Goal: Find specific page/section: Find specific page/section

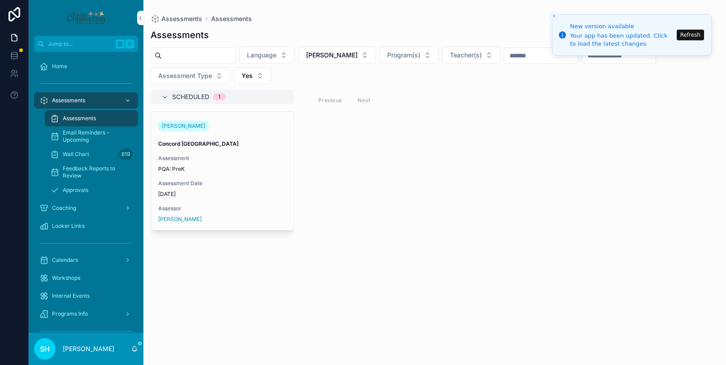
click at [695, 35] on button "Refresh" at bounding box center [690, 35] width 27 height 11
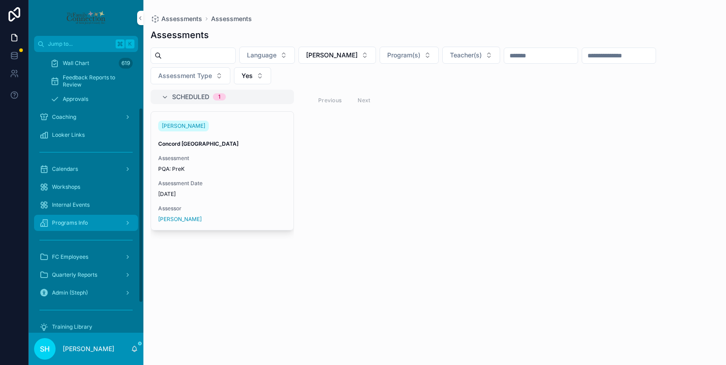
scroll to position [123, 0]
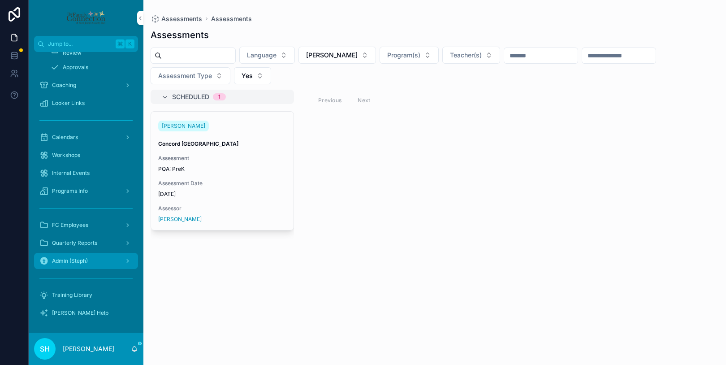
click at [65, 262] on span "Admin (Steph)" at bounding box center [70, 260] width 36 height 7
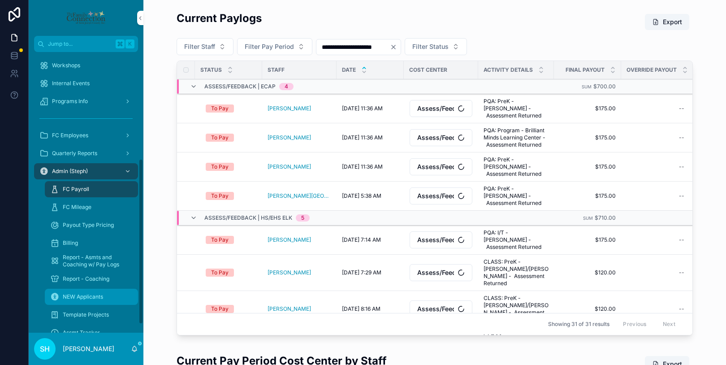
scroll to position [180, 0]
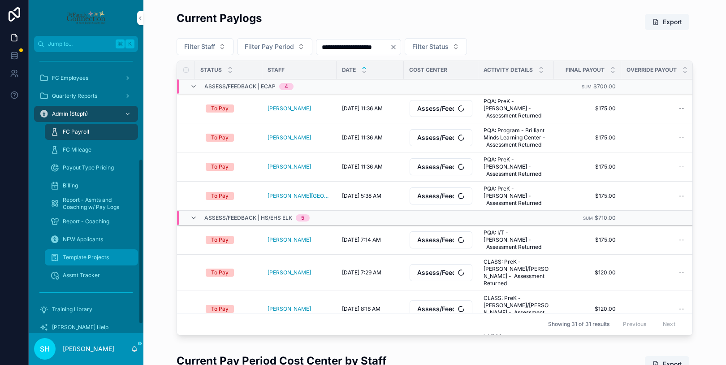
click at [74, 255] on span "Template Projects" at bounding box center [86, 257] width 46 height 7
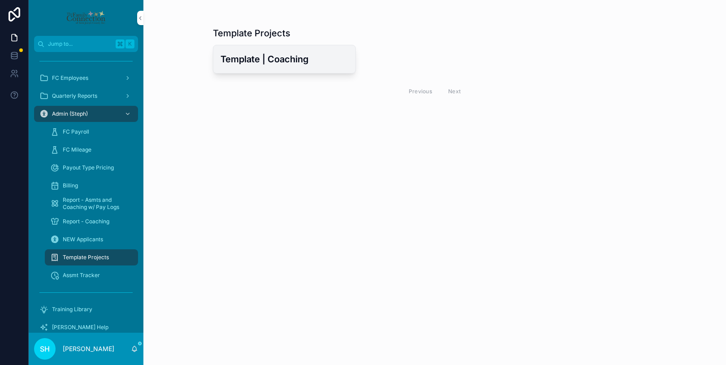
click at [258, 53] on h3 "Template | Coaching" at bounding box center [284, 58] width 128 height 13
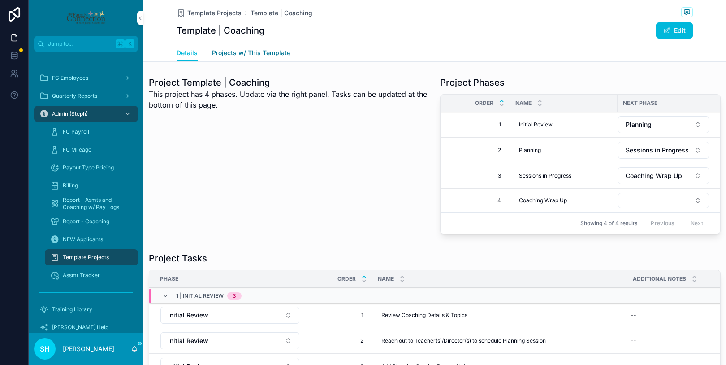
click at [263, 51] on span "Projects w/ This Template" at bounding box center [251, 52] width 78 height 9
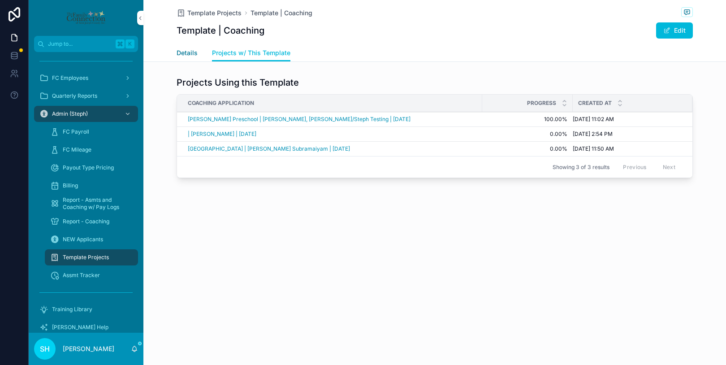
click at [189, 55] on span "Details" at bounding box center [187, 52] width 21 height 9
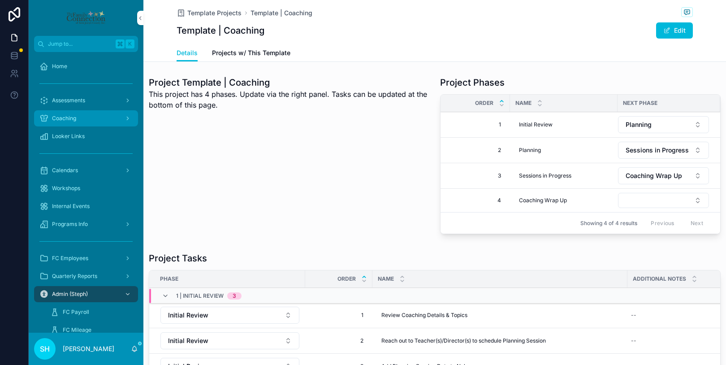
click at [77, 119] on div "Coaching" at bounding box center [85, 118] width 93 height 14
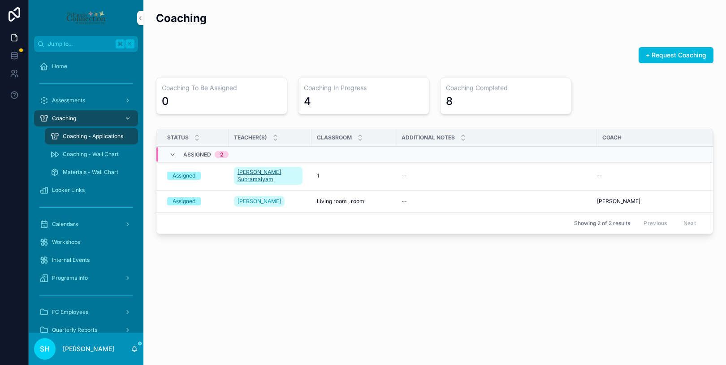
click at [269, 173] on span "Praveena Subramaiyam" at bounding box center [267, 175] width 61 height 14
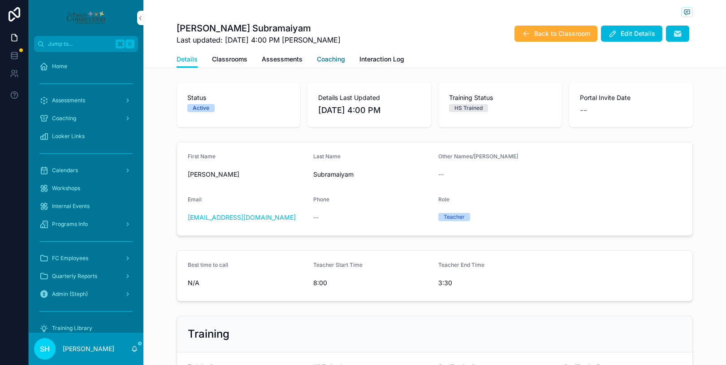
click at [322, 59] on span "Coaching" at bounding box center [331, 59] width 28 height 9
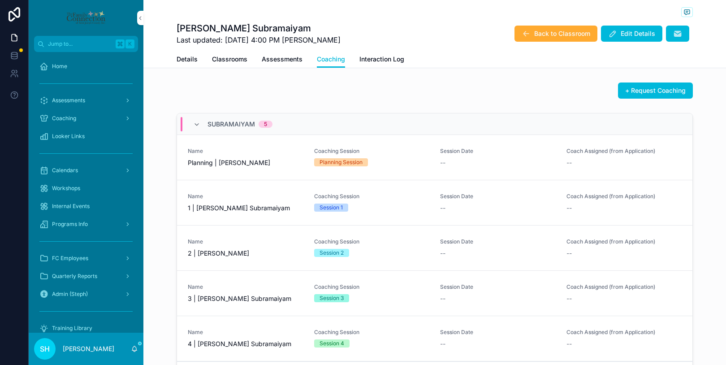
click at [278, 167] on span "Planning | Praveena Subramaiyam" at bounding box center [246, 162] width 116 height 9
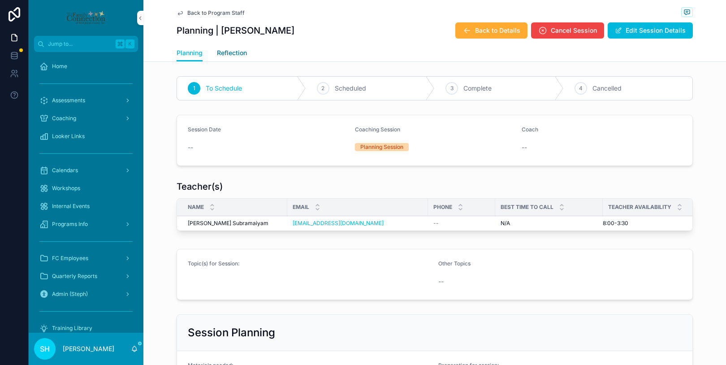
click at [233, 53] on span "Reflection" at bounding box center [232, 52] width 30 height 9
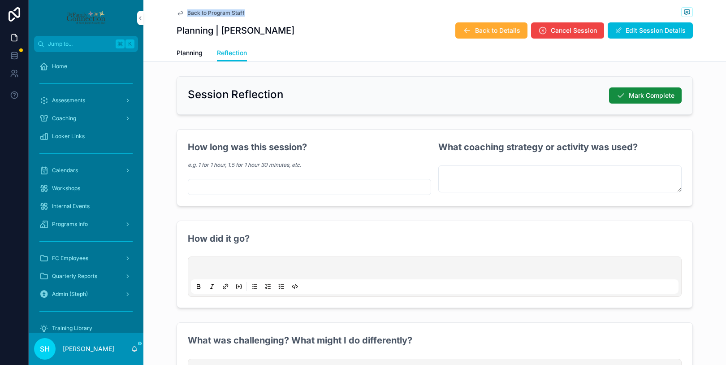
drag, startPoint x: 190, startPoint y: 17, endPoint x: 189, endPoint y: 11, distance: 6.0
click at [189, 11] on div "Back to Program Staff" at bounding box center [435, 12] width 516 height 11
click at [189, 11] on span "Back to Program Staff" at bounding box center [215, 12] width 57 height 7
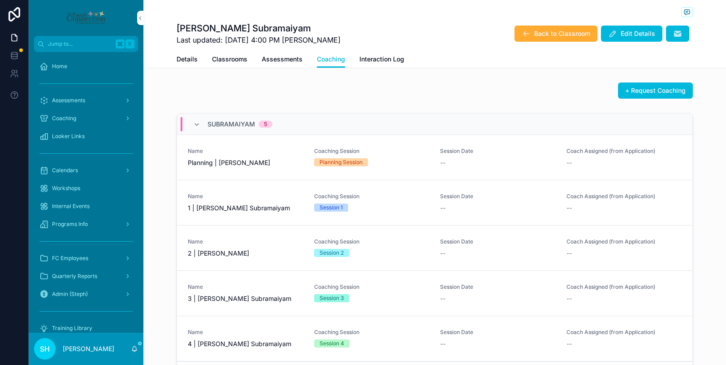
scroll to position [83, 0]
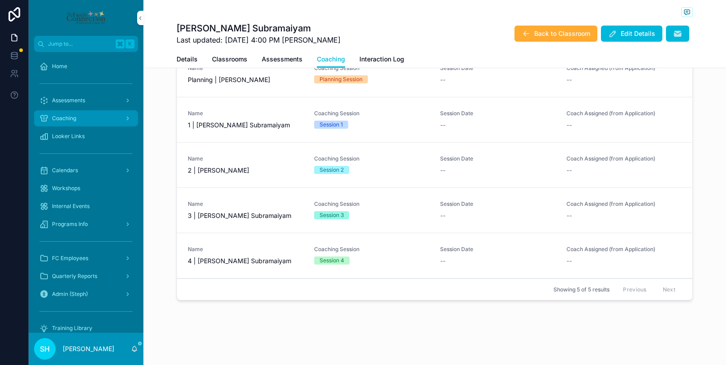
click at [65, 117] on span "Coaching" at bounding box center [64, 118] width 24 height 7
